Goal: Information Seeking & Learning: Learn about a topic

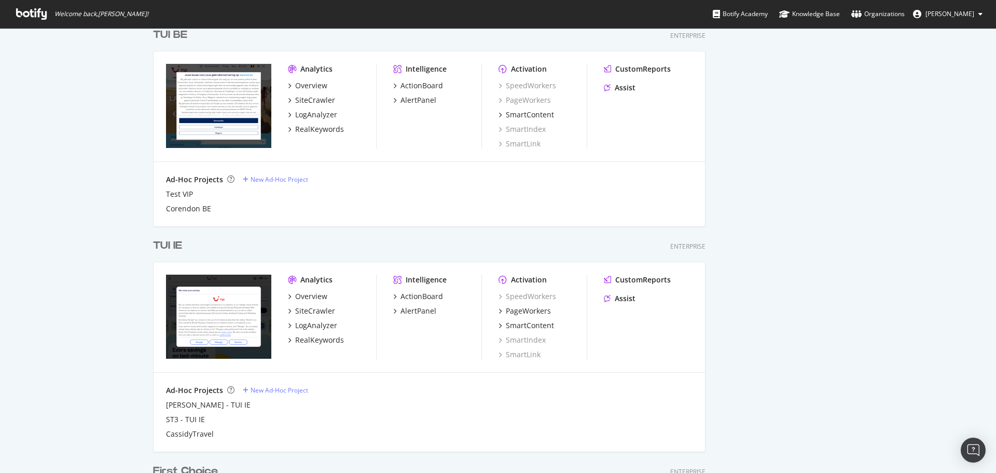
scroll to position [942, 0]
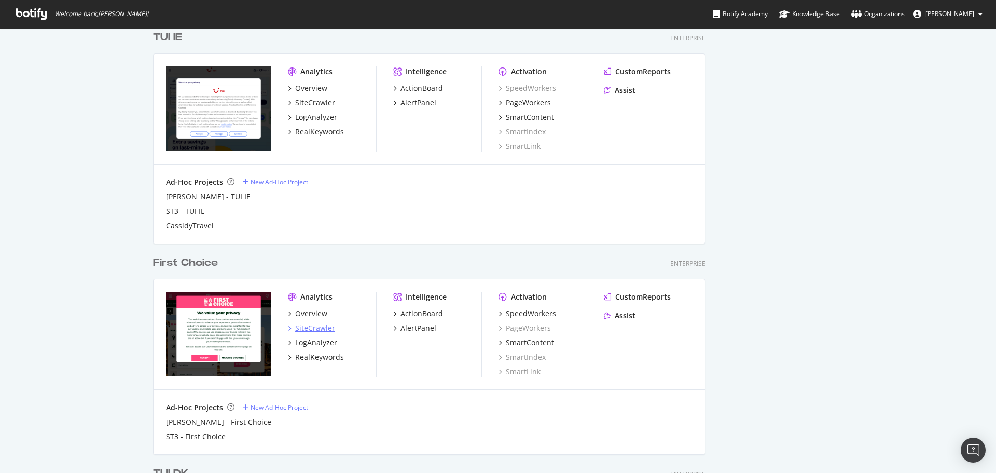
click at [317, 84] on div "SiteCrawler" at bounding box center [315, 328] width 40 height 10
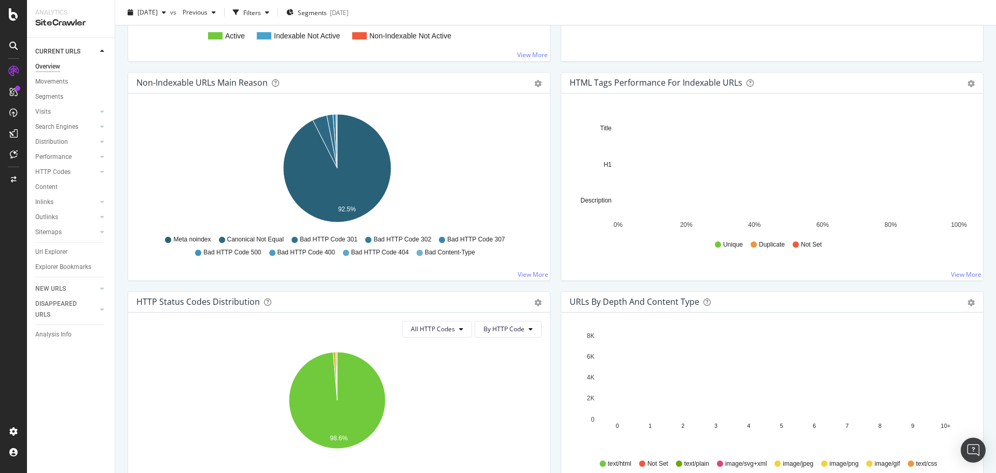
scroll to position [363, 0]
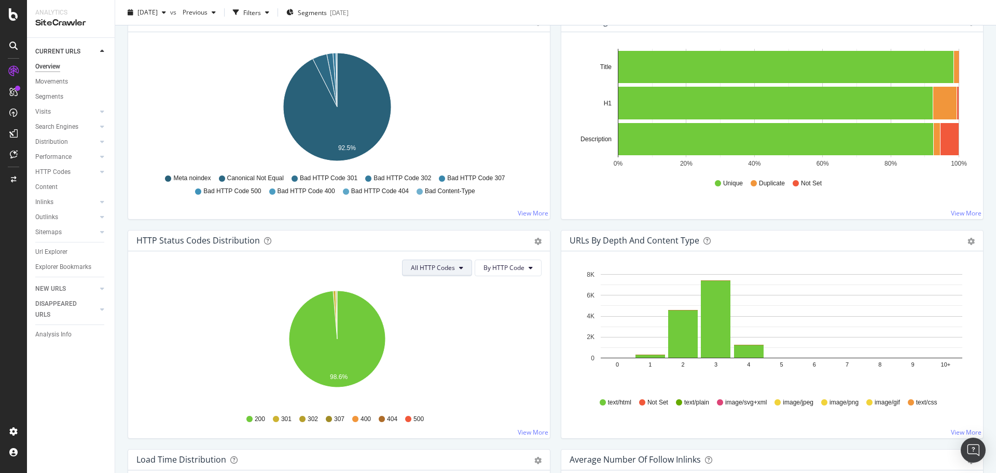
click at [463, 84] on button "All HTTP Codes" at bounding box center [437, 267] width 70 height 17
click at [439, 84] on span "3xx family" at bounding box center [435, 345] width 52 height 9
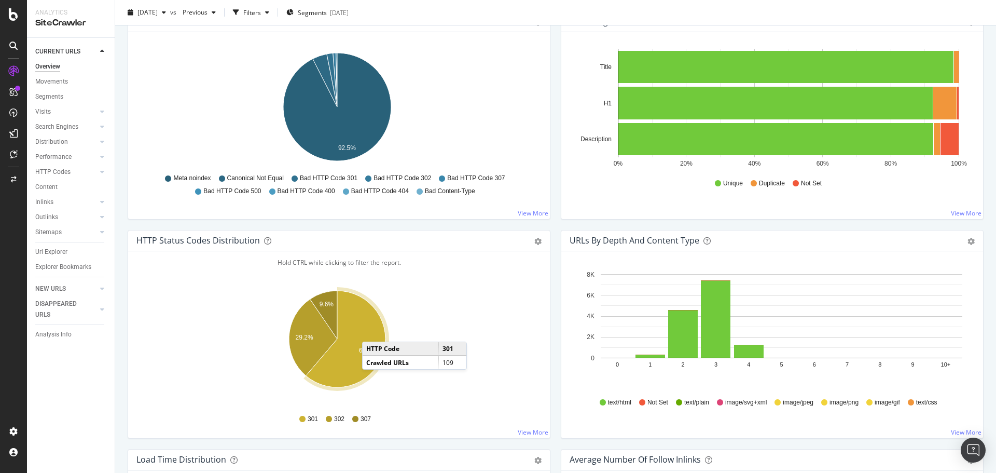
click at [372, 84] on icon "A chart." at bounding box center [345, 338] width 79 height 96
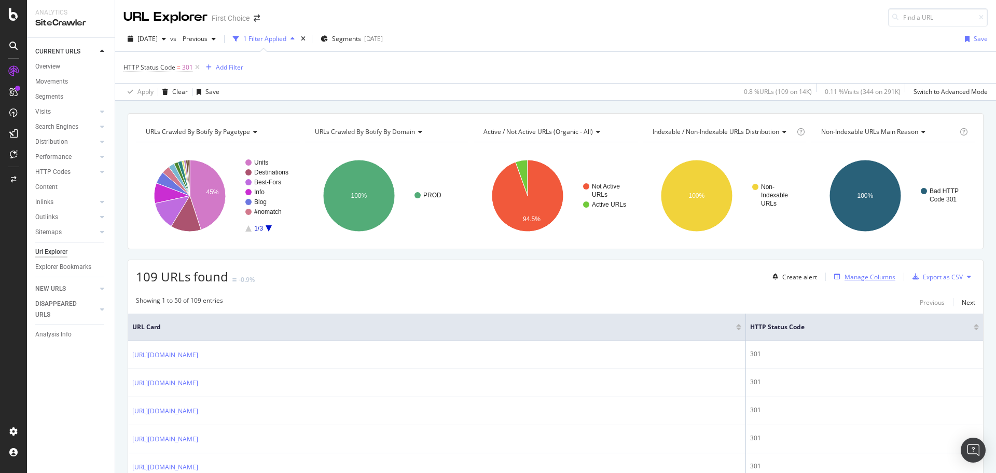
click at [593, 84] on div "Manage Columns" at bounding box center [869, 276] width 51 height 9
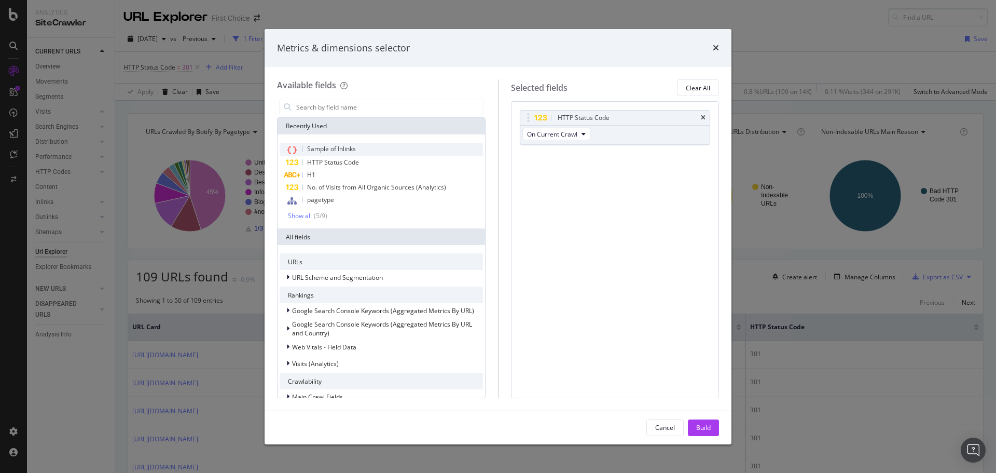
click at [357, 84] on div "Sample of Inlinks" at bounding box center [381, 149] width 203 height 13
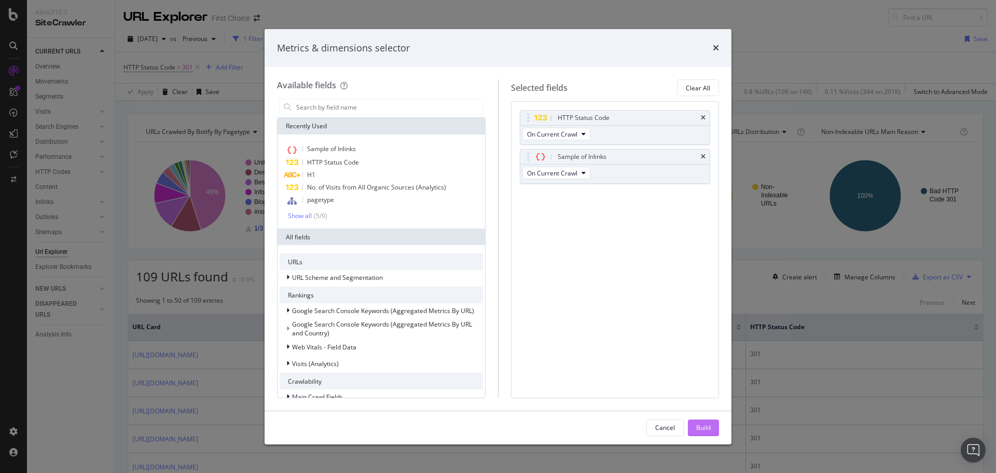
click at [593, 84] on div "Build" at bounding box center [703, 427] width 15 height 9
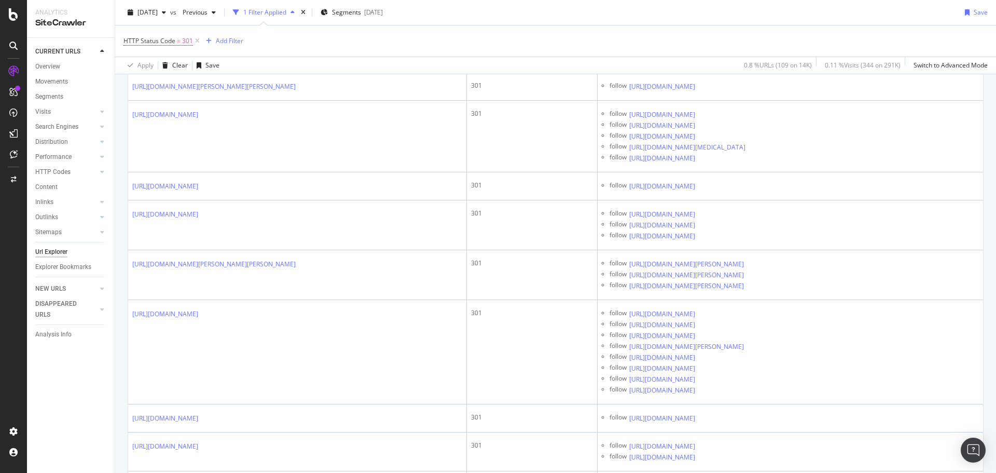
scroll to position [11464, 0]
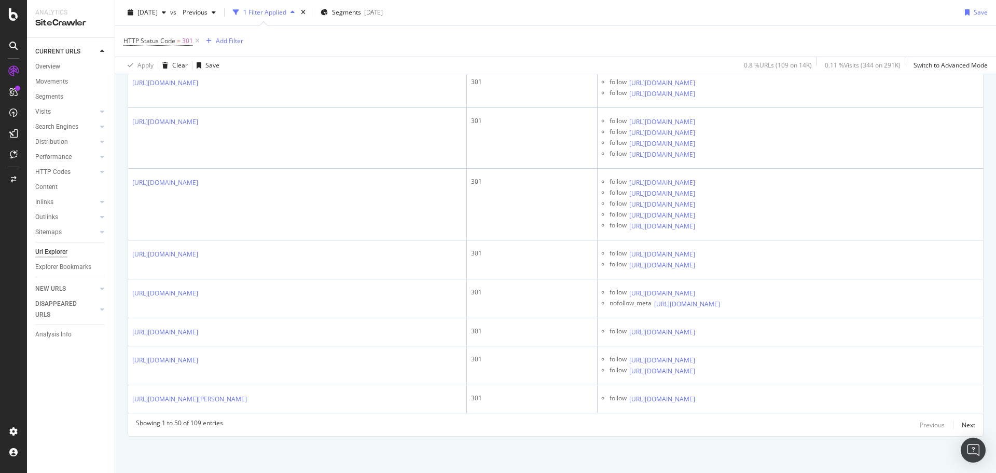
scroll to position [12494, 0]
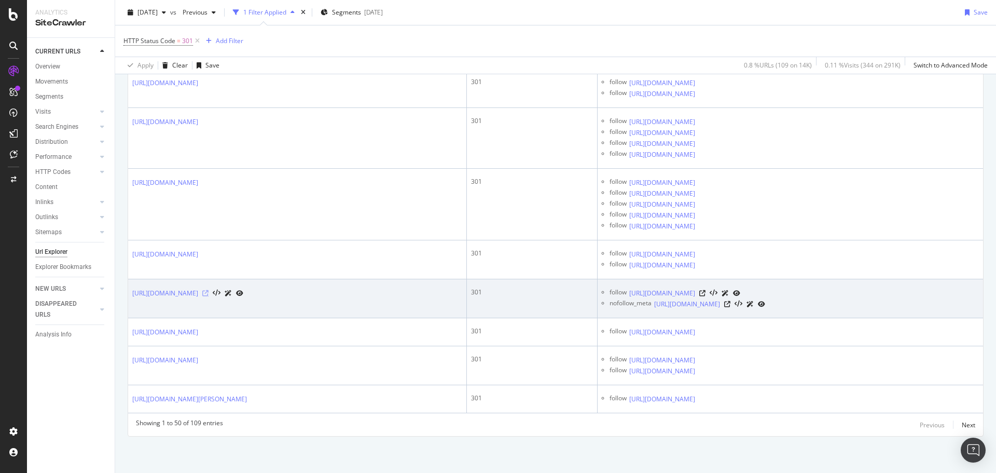
click at [209, 84] on icon at bounding box center [205, 293] width 6 height 6
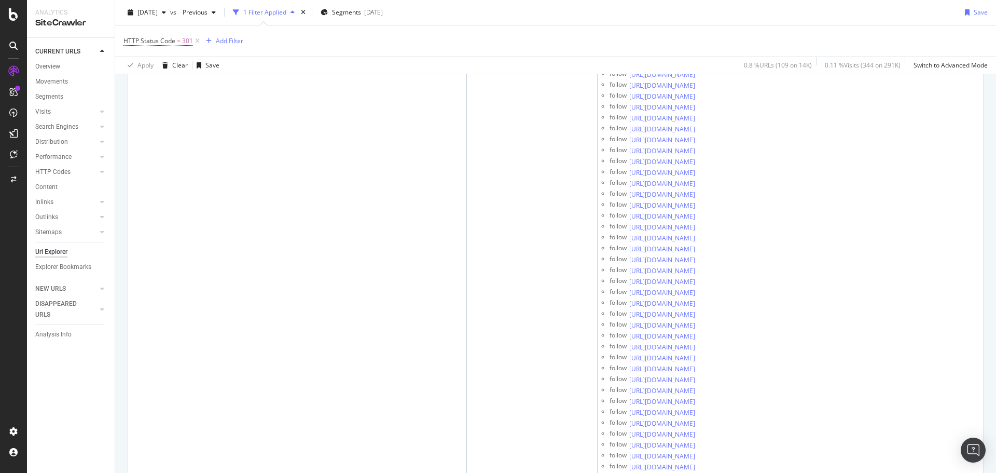
scroll to position [1297, 0]
